Goal: Use online tool/utility: Utilize a website feature to perform a specific function

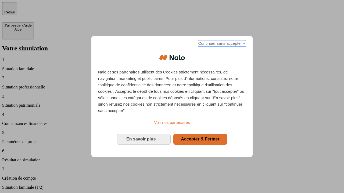
click at [221, 44] on span "Continuer sans accepter →" at bounding box center [222, 43] width 48 height 6
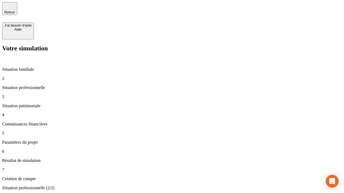
type input "30 000"
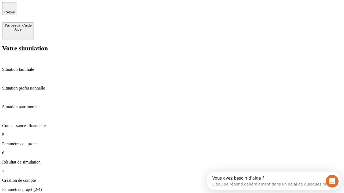
type input "25"
type input "5"
type input "1 000"
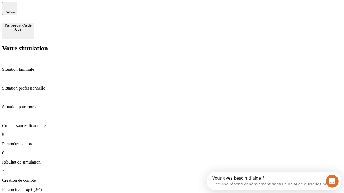
type input "640"
